Goal: Information Seeking & Learning: Learn about a topic

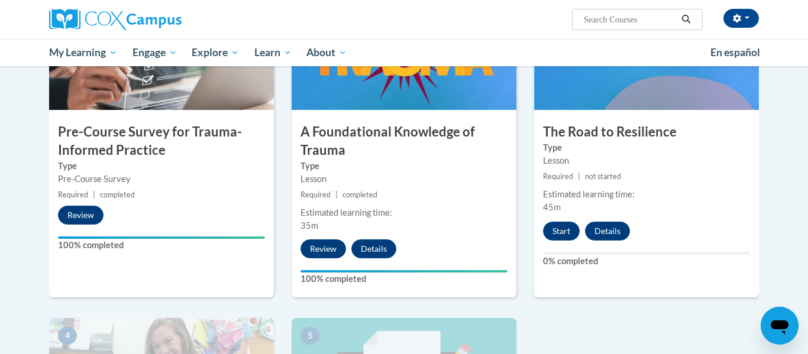
scroll to position [319, 0]
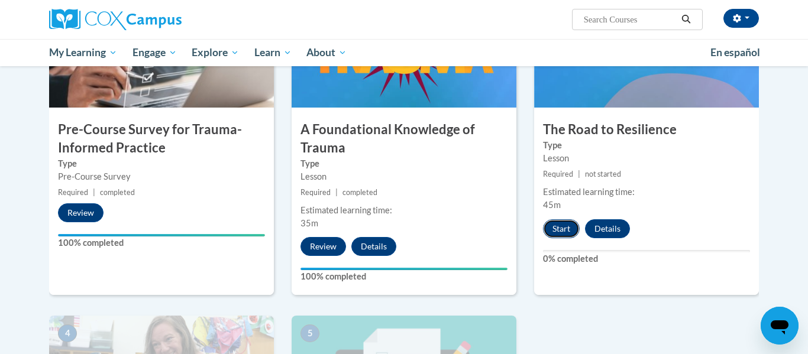
click at [565, 228] on button "Start" at bounding box center [561, 228] width 37 height 19
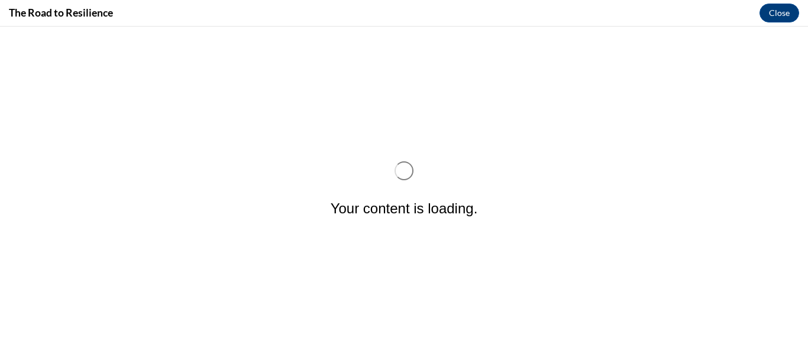
scroll to position [0, 0]
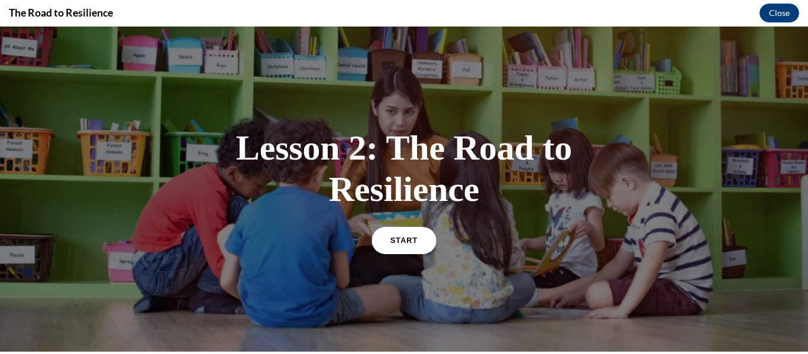
click at [400, 243] on span "START" at bounding box center [403, 240] width 27 height 9
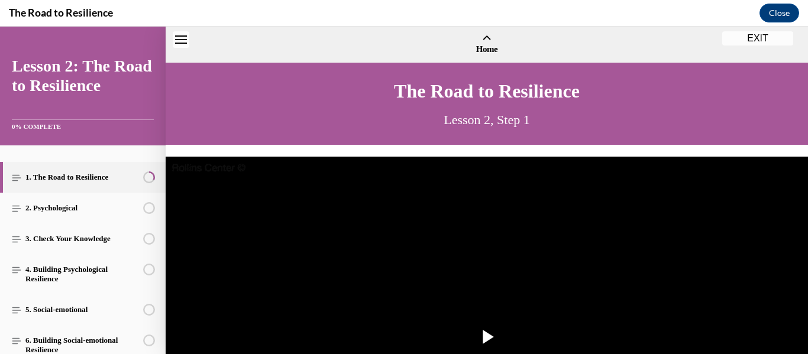
scroll to position [36, 0]
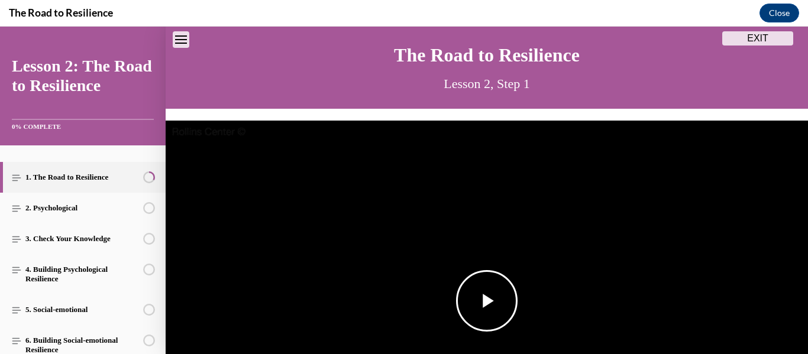
click at [487, 301] on span "Video player" at bounding box center [487, 301] width 0 height 0
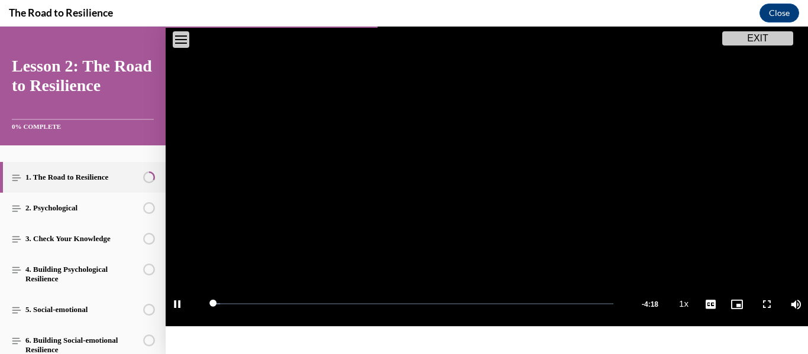
scroll to position [198, 0]
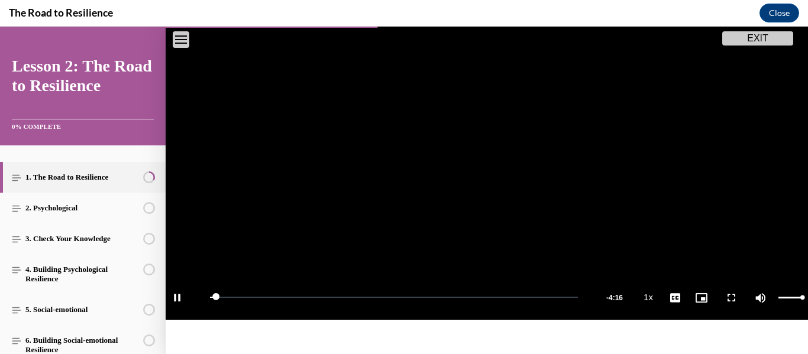
click at [790, 299] on div "Mute 100%" at bounding box center [778, 298] width 59 height 44
click at [785, 299] on div "Mute 100%" at bounding box center [778, 298] width 59 height 44
click at [786, 298] on div "34%" at bounding box center [790, 298] width 24 height 2
click at [783, 299] on div "Volume Level" at bounding box center [780, 298] width 5 height 2
click at [177, 298] on span "Video player" at bounding box center [178, 298] width 24 height 0
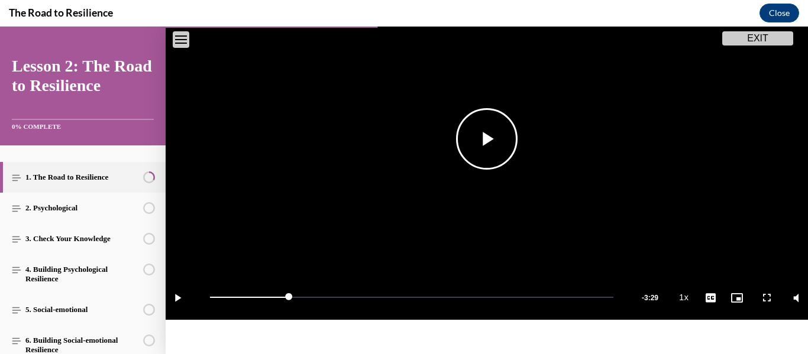
click at [487, 139] on span "Video player" at bounding box center [487, 139] width 0 height 0
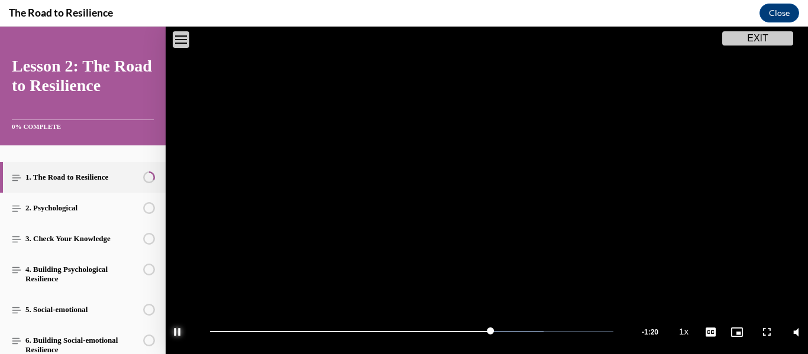
click at [179, 332] on span "Video player" at bounding box center [178, 332] width 24 height 0
click at [487, 173] on span "Video player" at bounding box center [487, 173] width 0 height 0
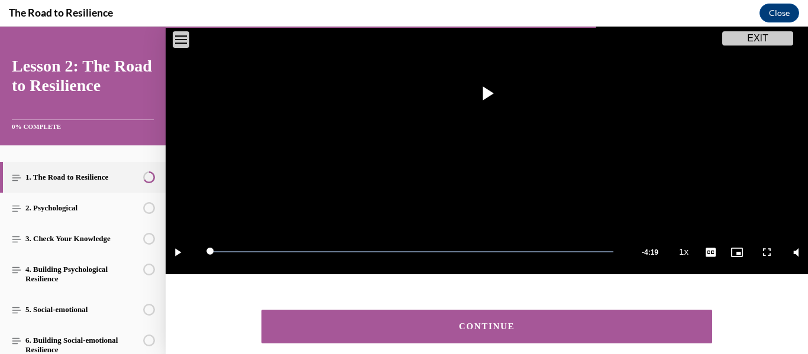
scroll to position [246, 0]
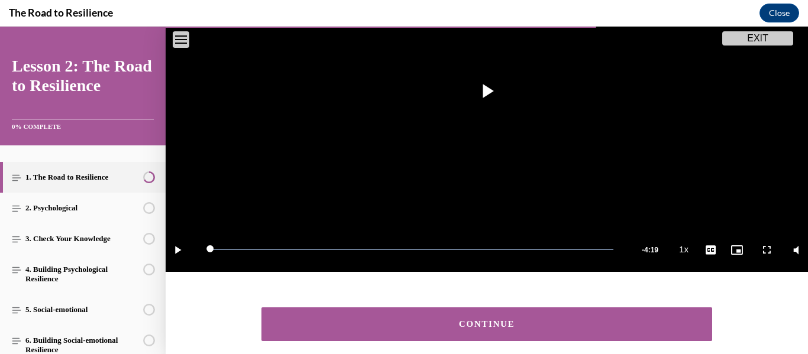
click at [499, 318] on button "CONTINUE" at bounding box center [486, 325] width 451 height 34
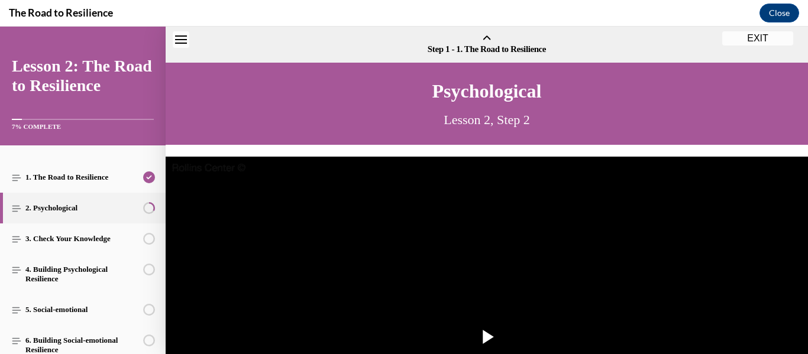
scroll to position [37, 0]
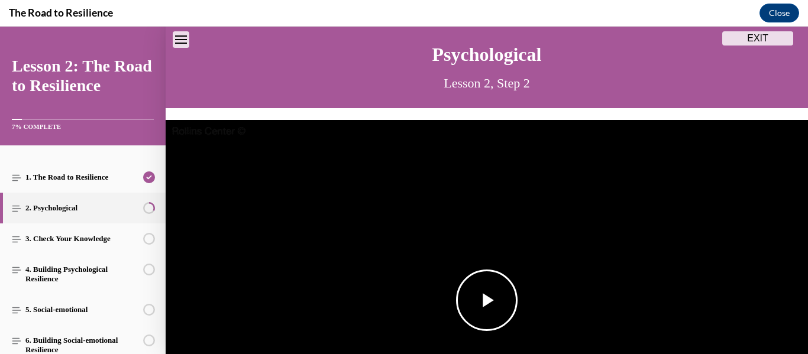
click at [487, 300] on span "Video player" at bounding box center [487, 300] width 0 height 0
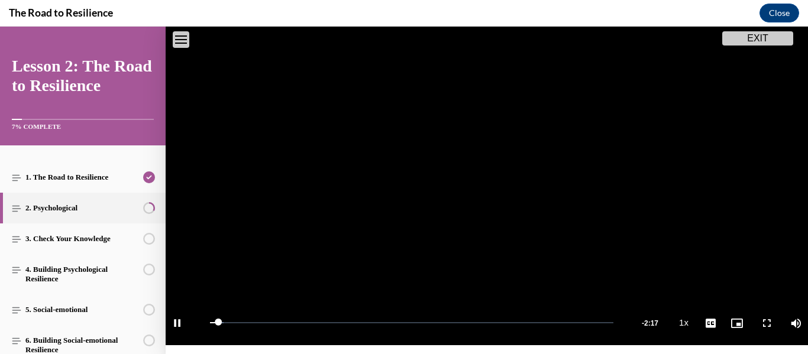
scroll to position [184, 0]
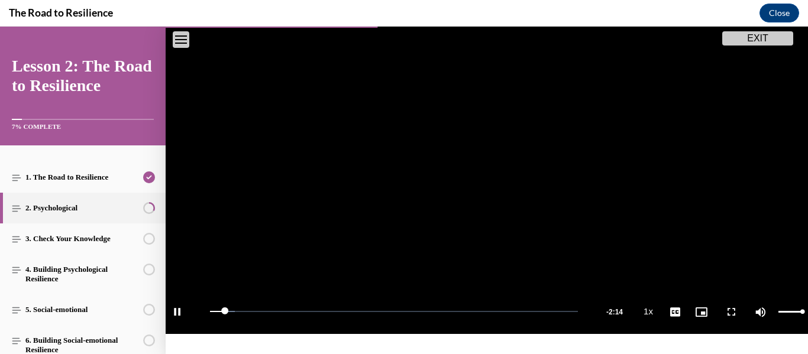
click at [785, 314] on div "Mute 81%" at bounding box center [778, 312] width 59 height 44
click at [785, 312] on div "29%" at bounding box center [790, 312] width 24 height 2
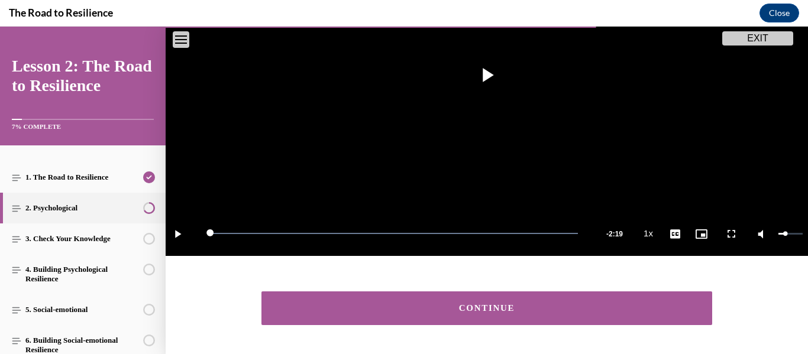
scroll to position [266, 0]
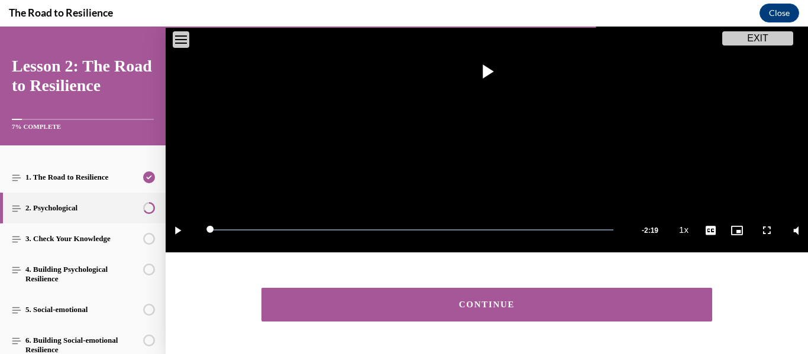
click at [531, 304] on div "CONTINUE" at bounding box center [487, 304] width 414 height 9
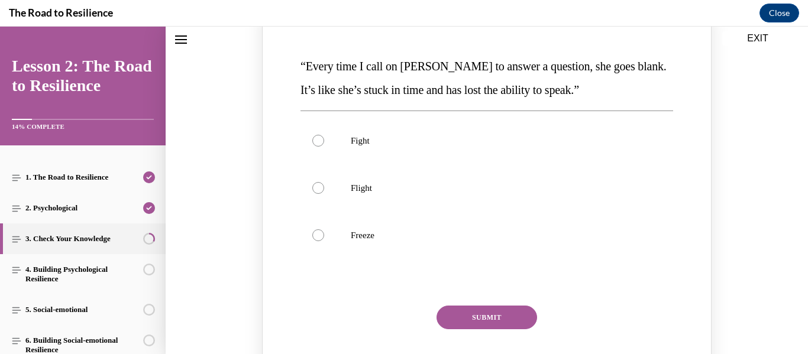
scroll to position [181, 0]
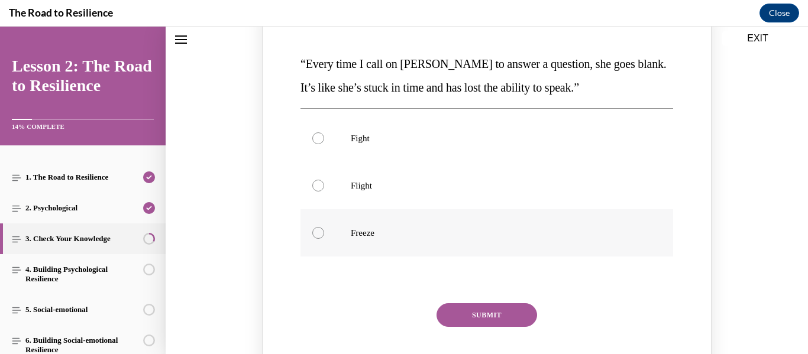
click at [319, 234] on div "Knowledge check: Multiple choice" at bounding box center [318, 233] width 12 height 12
click at [319, 234] on input "Freeze" at bounding box center [318, 233] width 12 height 12
radio input "true"
click at [494, 317] on button "SUBMIT" at bounding box center [487, 315] width 101 height 24
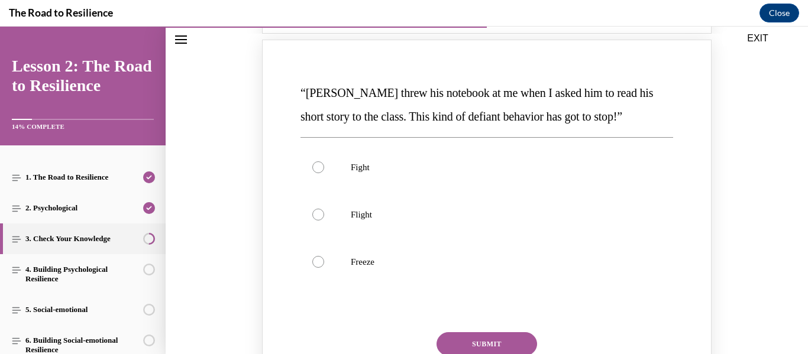
scroll to position [641, 0]
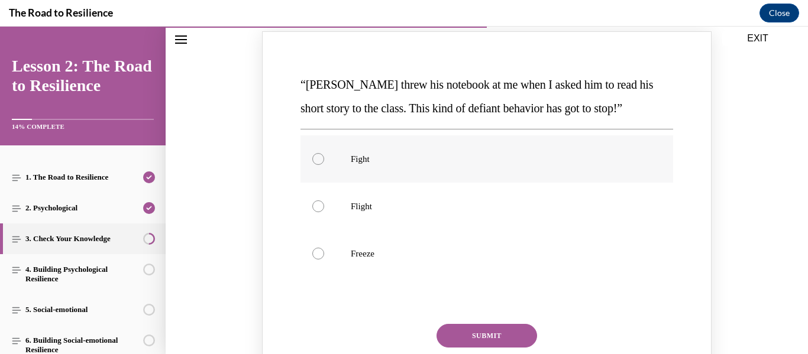
click at [319, 163] on div "Knowledge check: Multiple choice" at bounding box center [318, 159] width 12 height 12
click at [319, 163] on input "Fight" at bounding box center [318, 159] width 12 height 12
radio input "true"
click at [479, 334] on button "SUBMIT" at bounding box center [487, 336] width 101 height 24
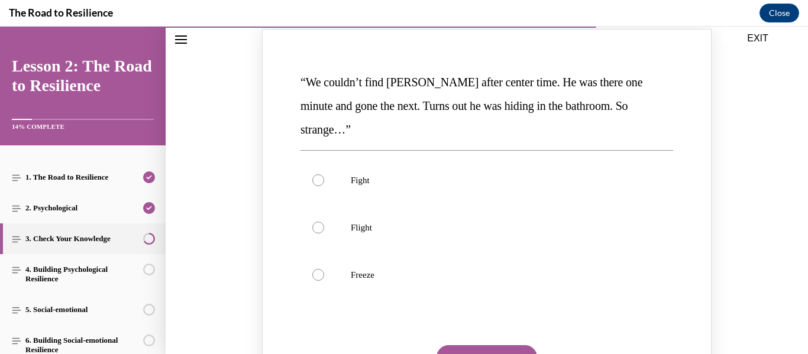
scroll to position [1127, 0]
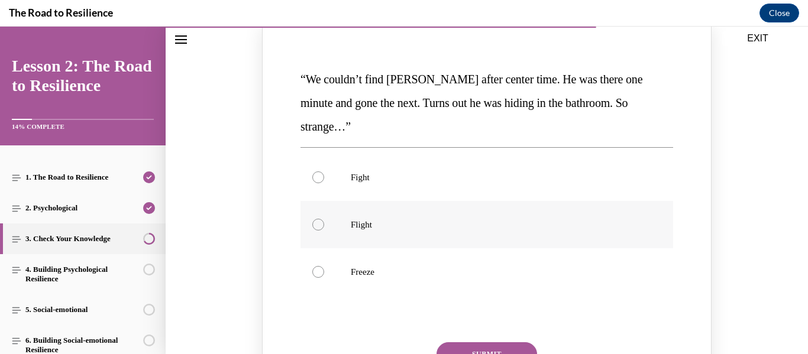
click at [317, 219] on div "Knowledge check: Multiple choice" at bounding box center [318, 225] width 12 height 12
click at [317, 219] on input "Flight" at bounding box center [318, 225] width 12 height 12
radio input "true"
click at [500, 342] on button "SUBMIT" at bounding box center [487, 354] width 101 height 24
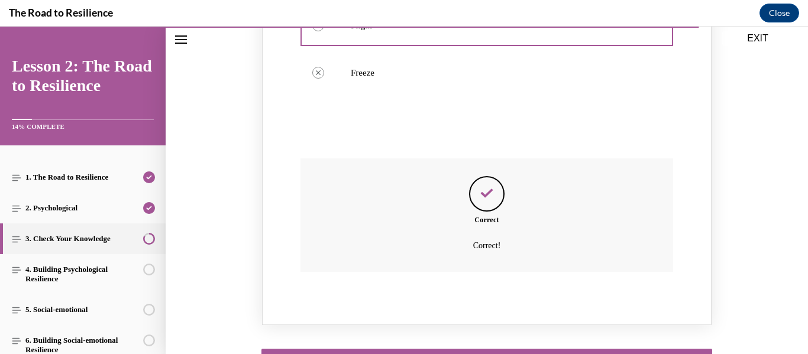
scroll to position [1329, 0]
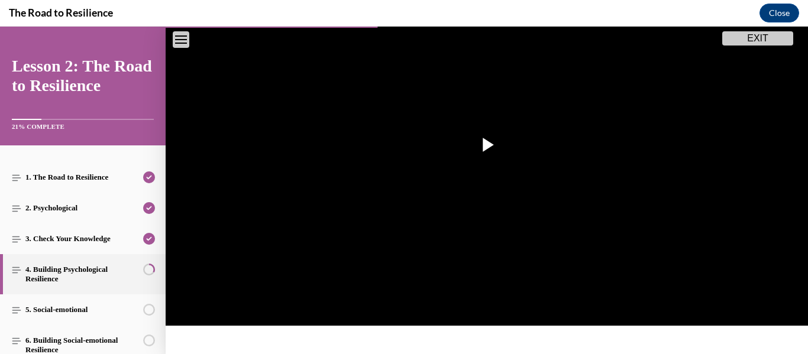
scroll to position [197, 0]
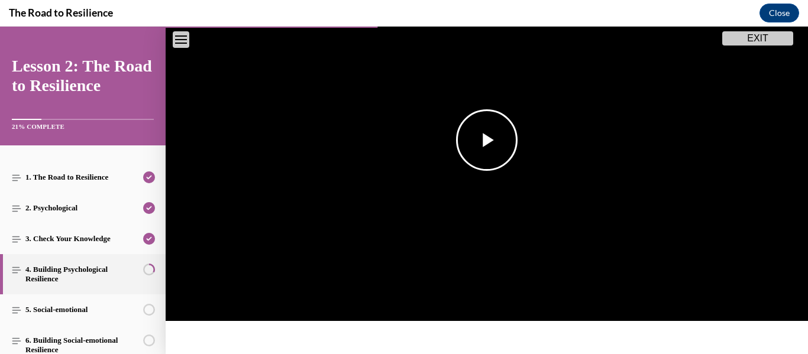
click at [487, 140] on span "Video player" at bounding box center [487, 140] width 0 height 0
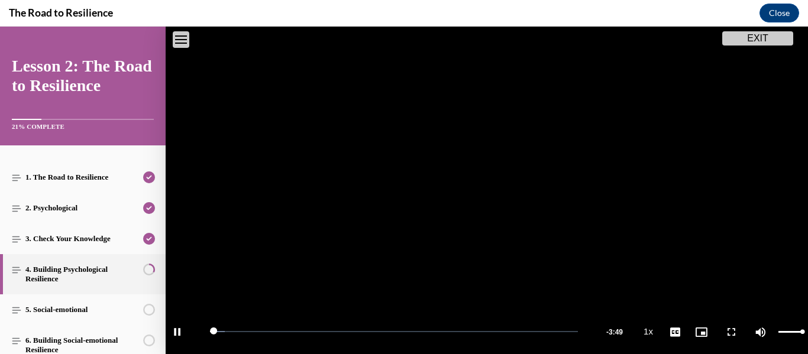
click at [784, 335] on div "Mute 96%" at bounding box center [778, 332] width 59 height 44
click at [786, 332] on div "32%" at bounding box center [790, 332] width 24 height 2
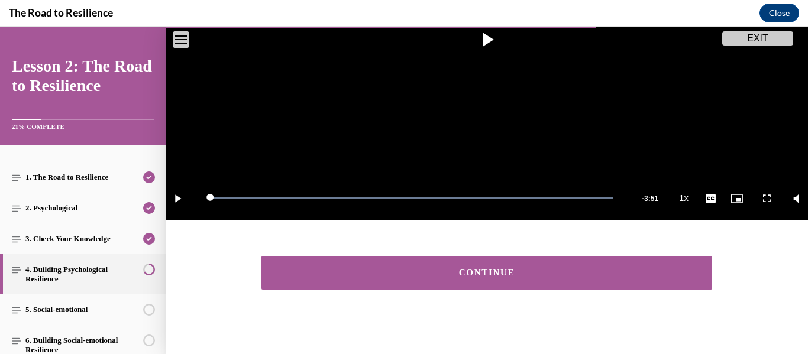
scroll to position [301, 0]
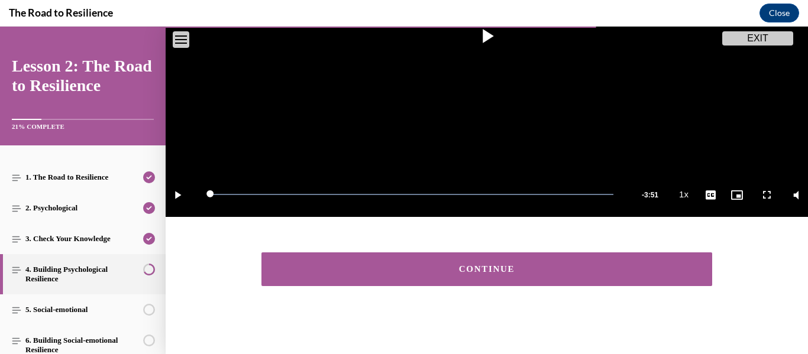
click at [499, 276] on button "CONTINUE" at bounding box center [486, 270] width 451 height 34
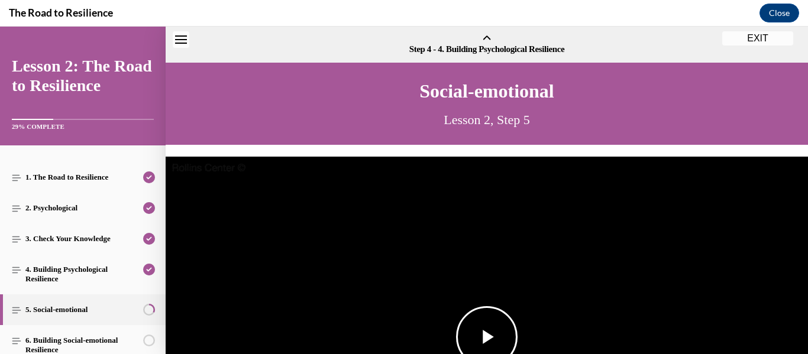
scroll to position [37, 0]
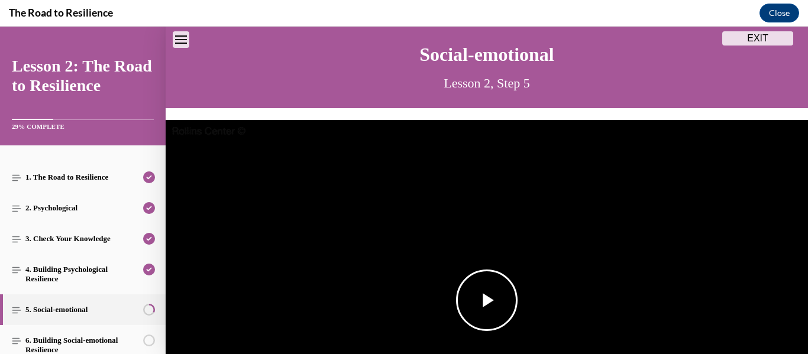
click at [487, 300] on span "Video player" at bounding box center [487, 300] width 0 height 0
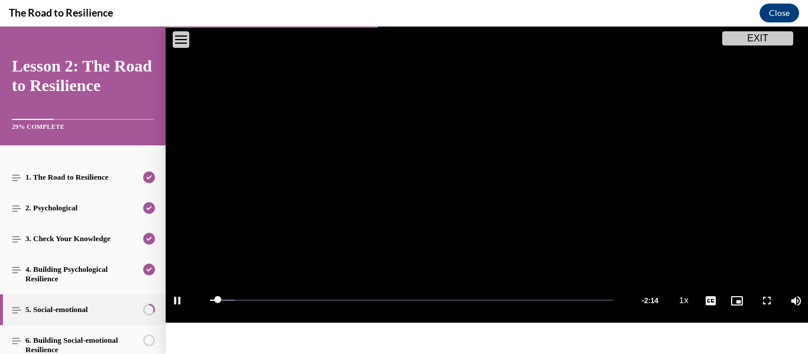
scroll to position [200, 0]
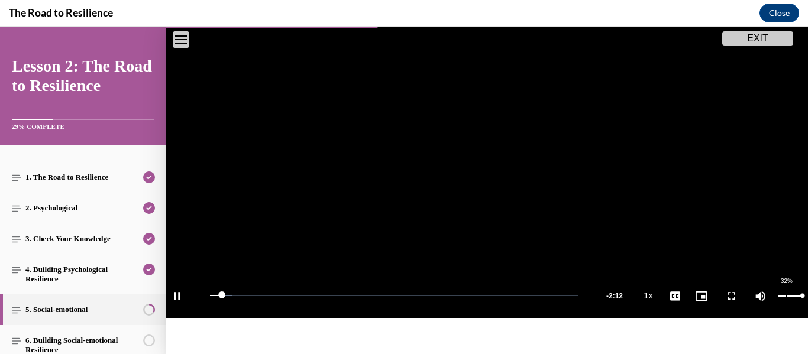
click at [786, 295] on div "32%" at bounding box center [790, 296] width 24 height 2
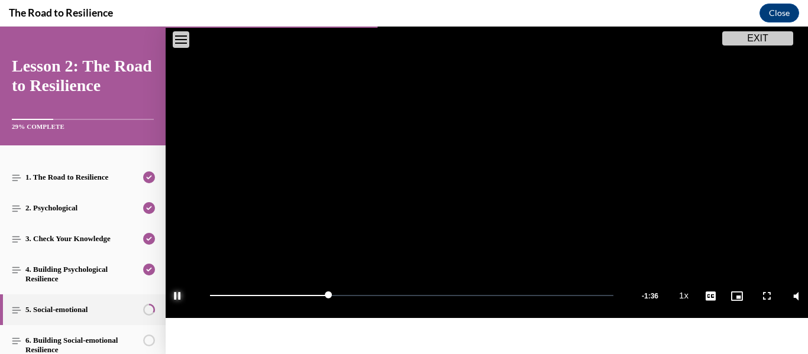
click at [180, 296] on span "Video player" at bounding box center [178, 296] width 24 height 0
click at [487, 137] on span "Video player" at bounding box center [487, 137] width 0 height 0
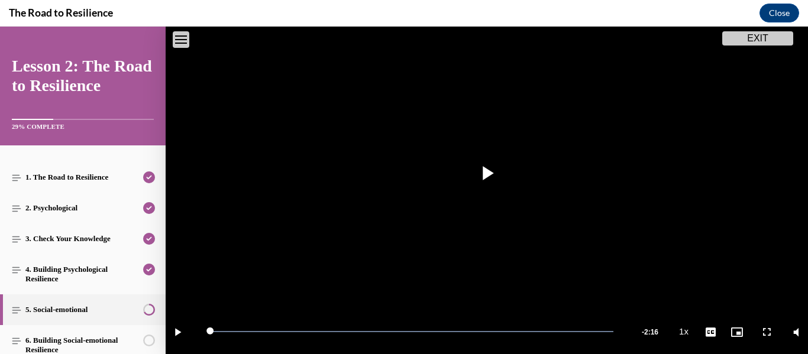
scroll to position [301, 0]
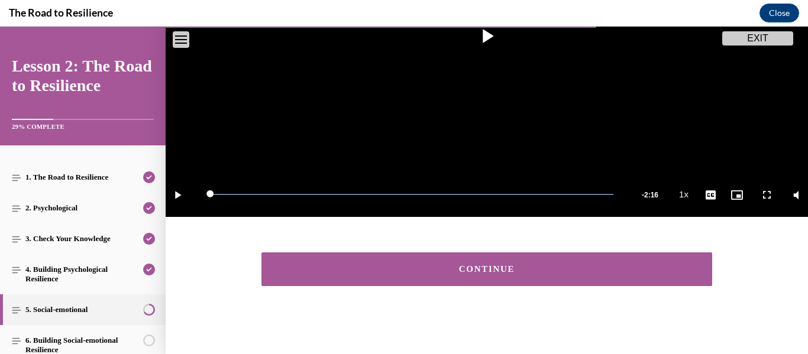
click at [508, 271] on div "CONTINUE" at bounding box center [487, 269] width 414 height 9
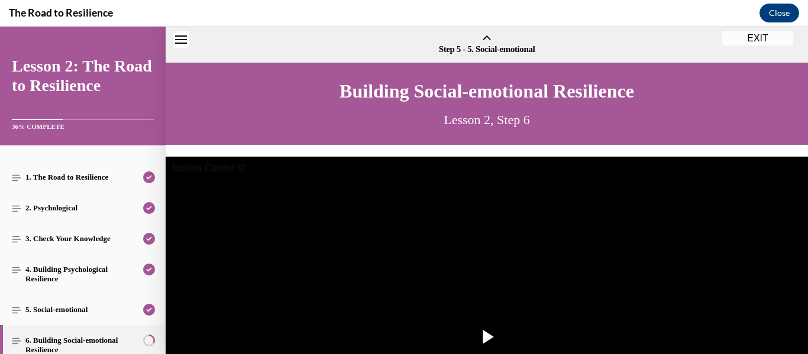
scroll to position [37, 0]
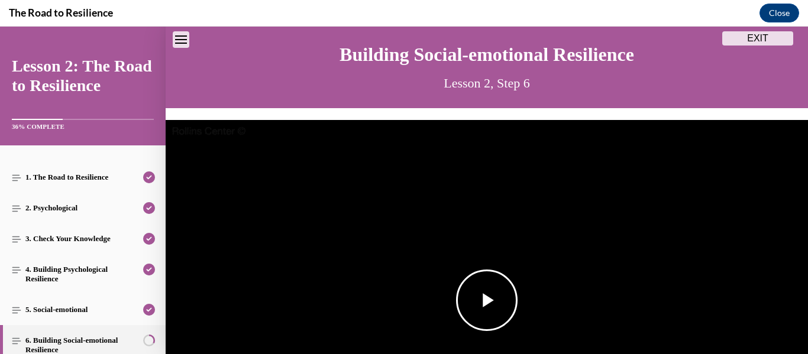
click at [487, 300] on span "Video player" at bounding box center [487, 300] width 0 height 0
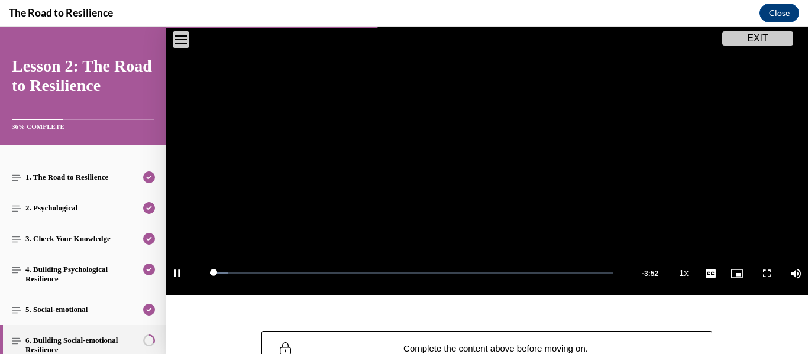
scroll to position [224, 0]
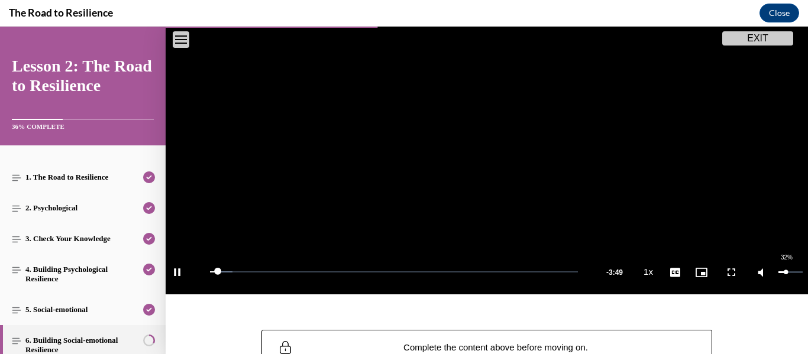
click at [786, 272] on div "32%" at bounding box center [790, 272] width 24 height 2
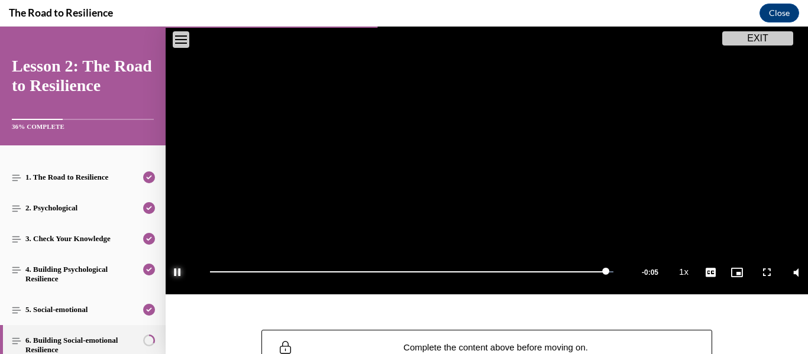
click at [179, 272] on span "Video player" at bounding box center [178, 272] width 24 height 0
